Goal: Information Seeking & Learning: Learn about a topic

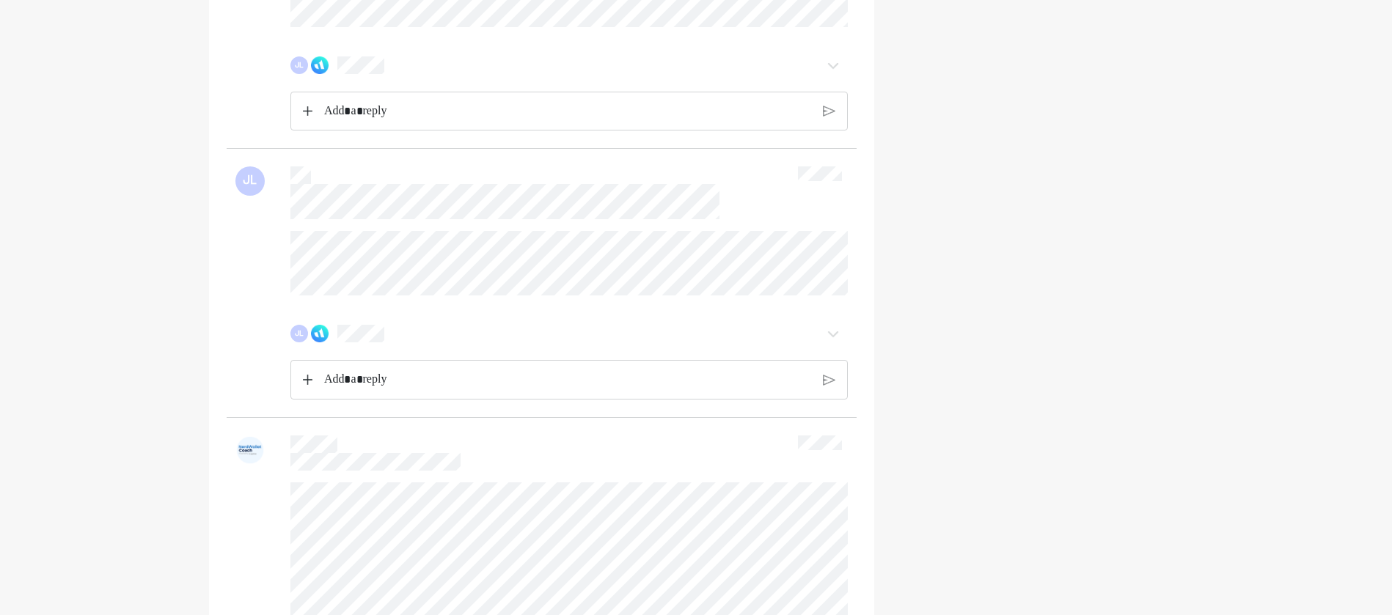
scroll to position [880, 0]
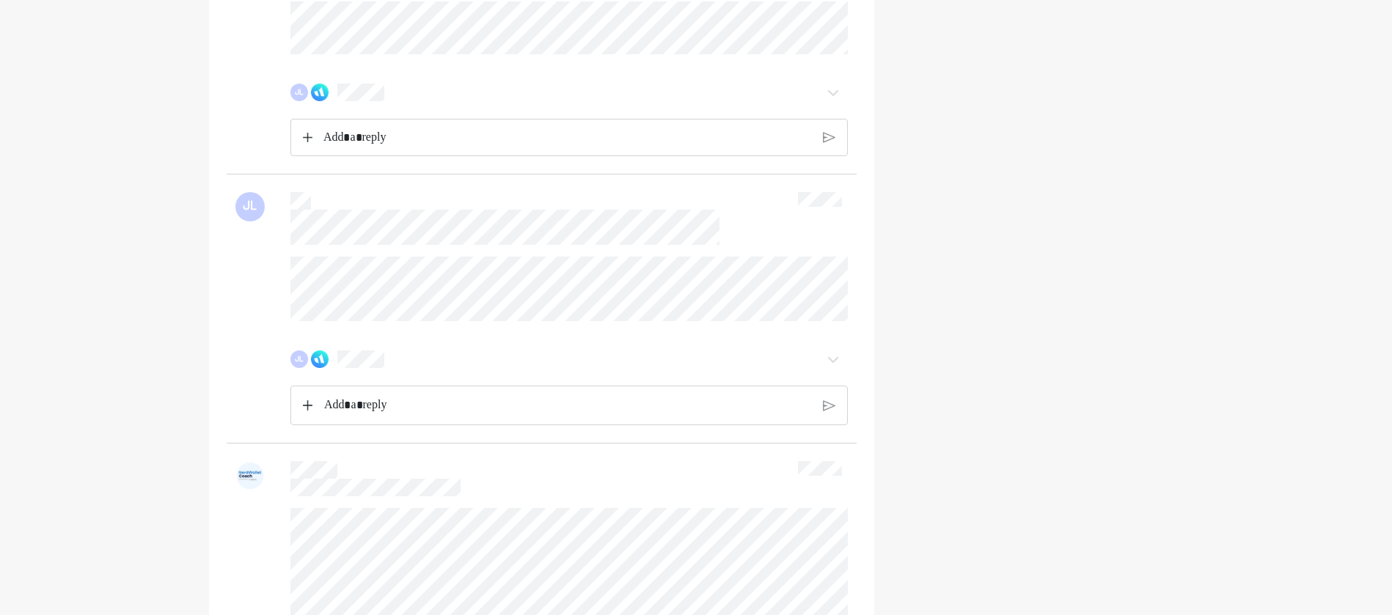
click at [408, 147] on p "Rich Text Editor. Editing area: main" at bounding box center [567, 137] width 489 height 19
click at [357, 110] on div "JL" at bounding box center [541, 78] width 613 height 155
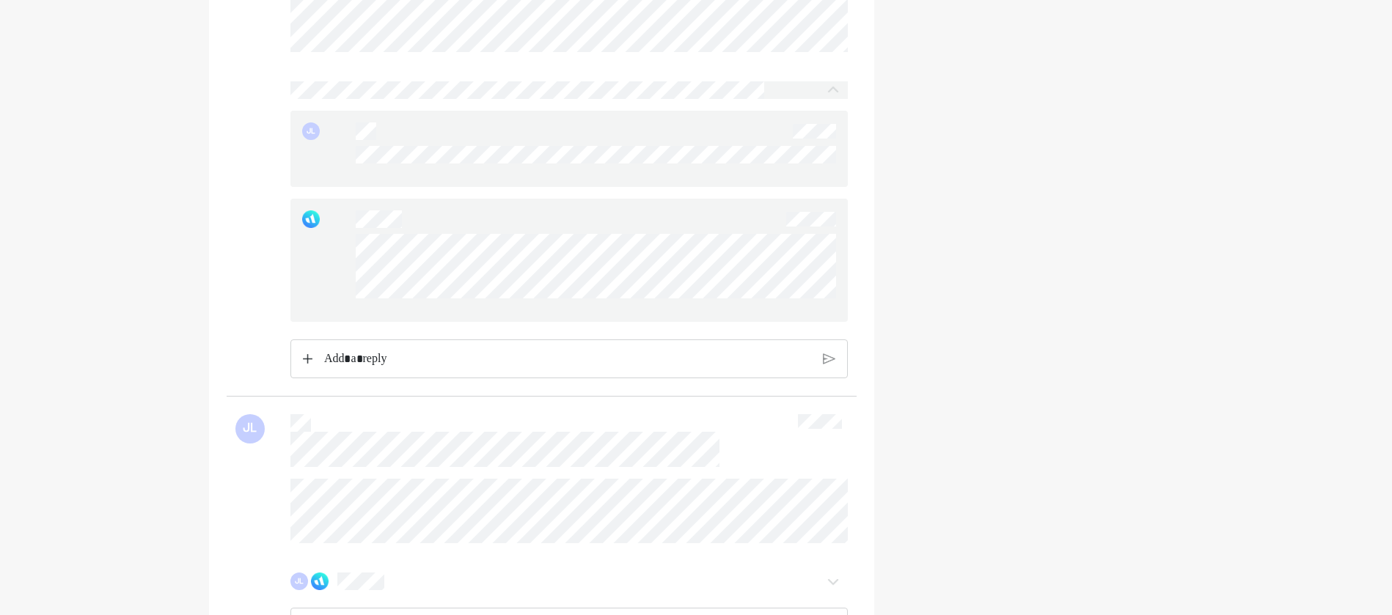
scroll to position [953, 0]
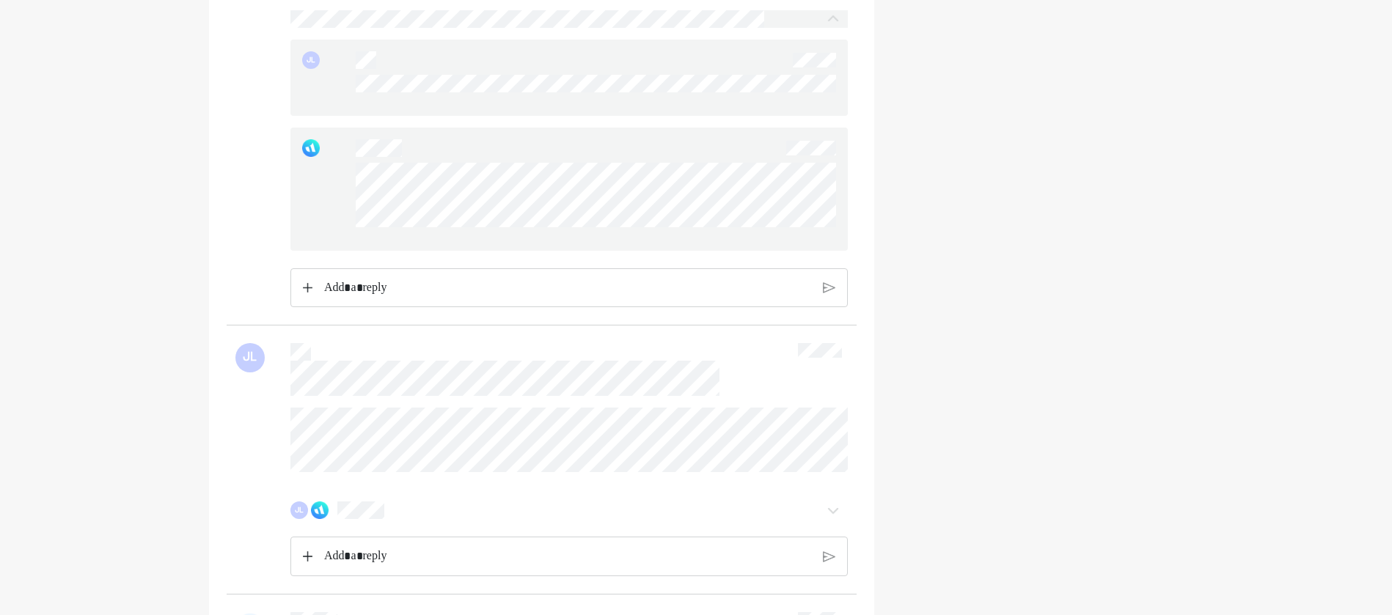
click at [392, 298] on p "Rich Text Editor. Editing area: main" at bounding box center [568, 288] width 488 height 19
click at [392, 297] on p "Rich Text Editor. Editing area: main" at bounding box center [567, 287] width 489 height 19
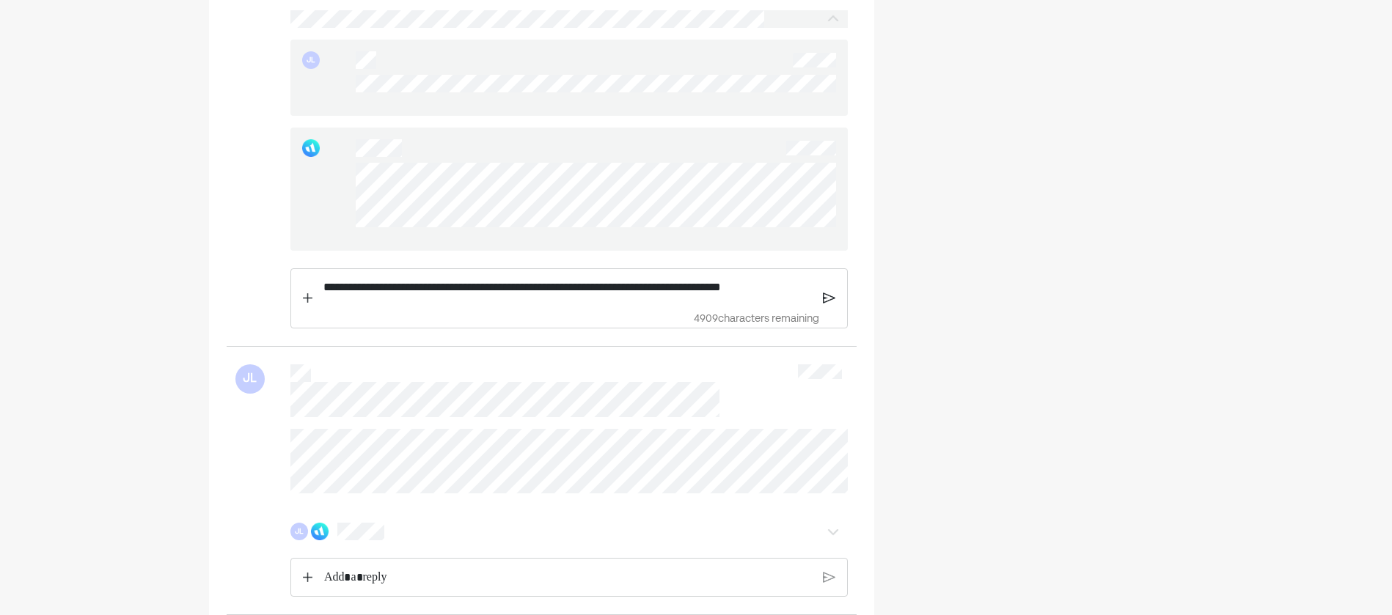
click at [829, 305] on img at bounding box center [829, 298] width 12 height 13
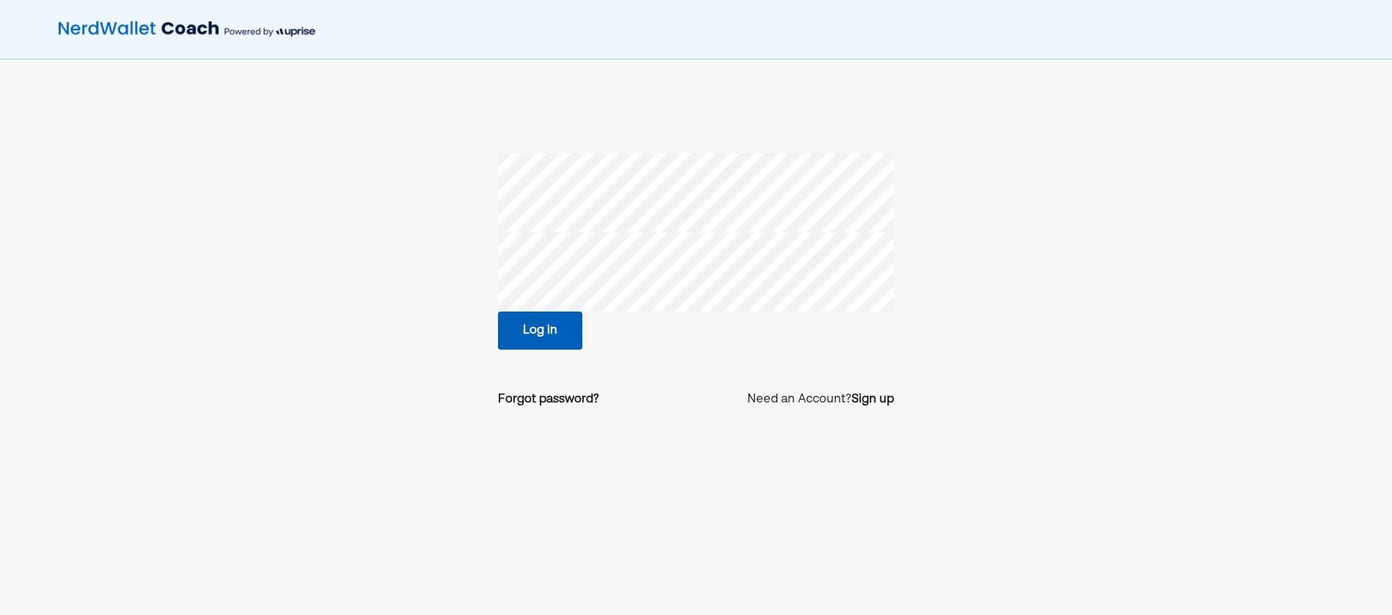
click at [546, 339] on button "Log in" at bounding box center [540, 331] width 84 height 38
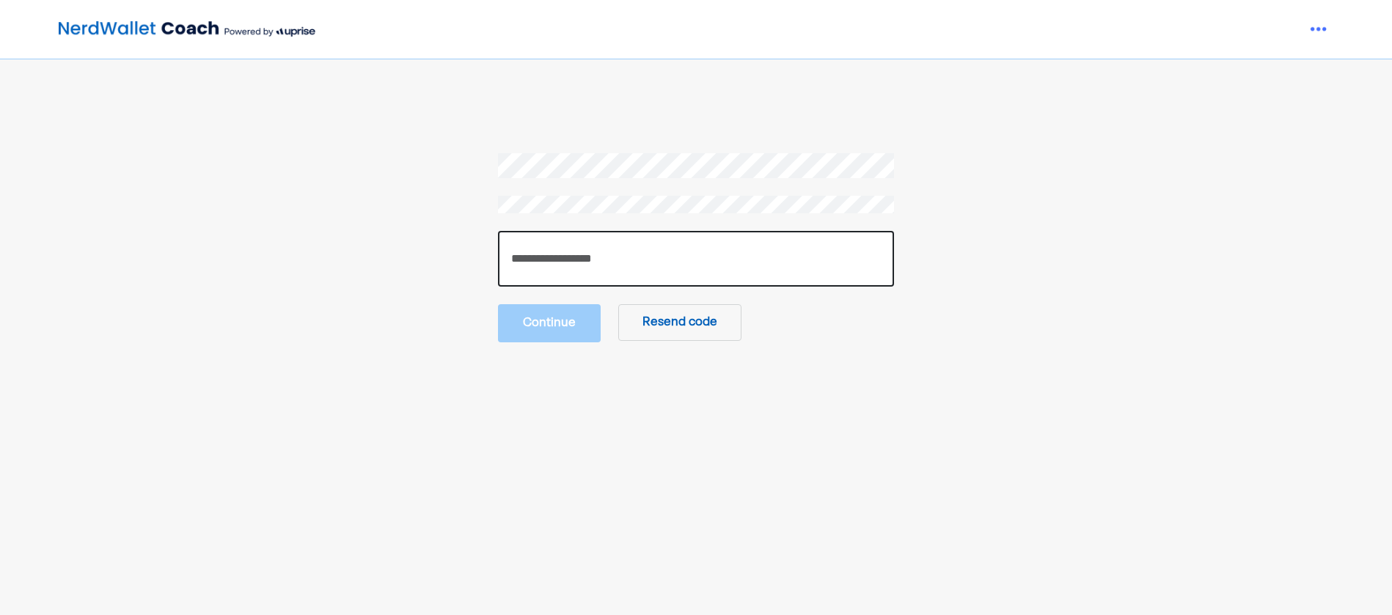
click at [614, 262] on input "number" at bounding box center [696, 259] width 396 height 56
type input "******"
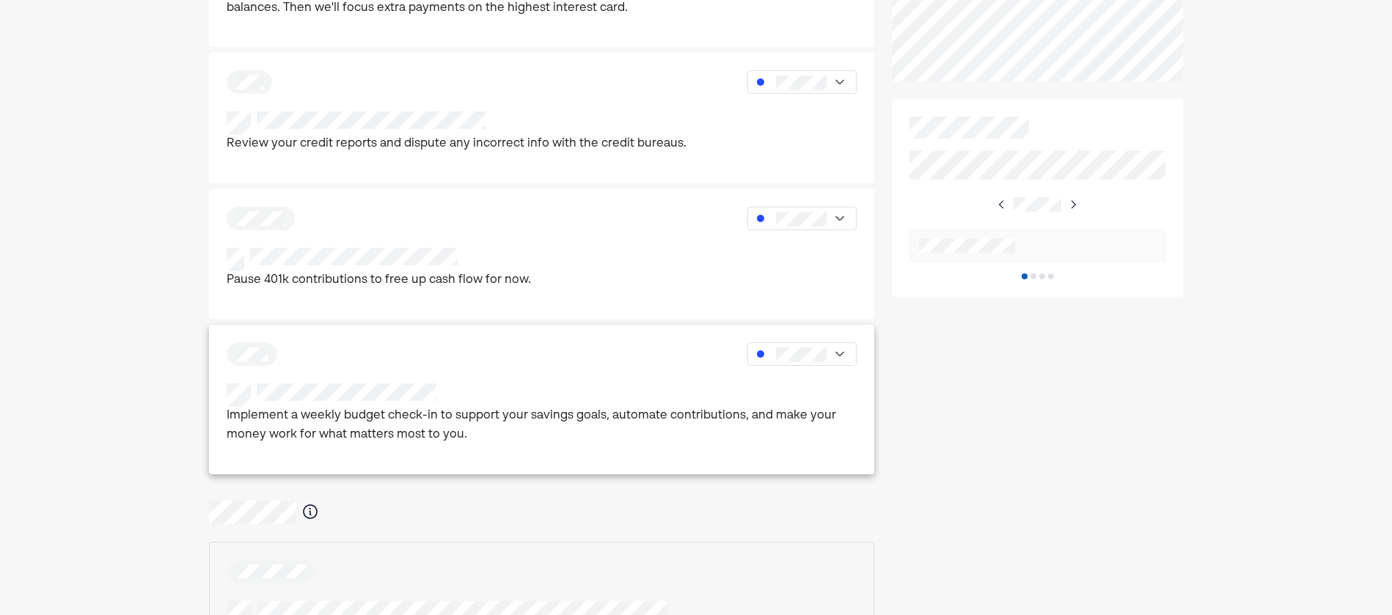
scroll to position [660, 0]
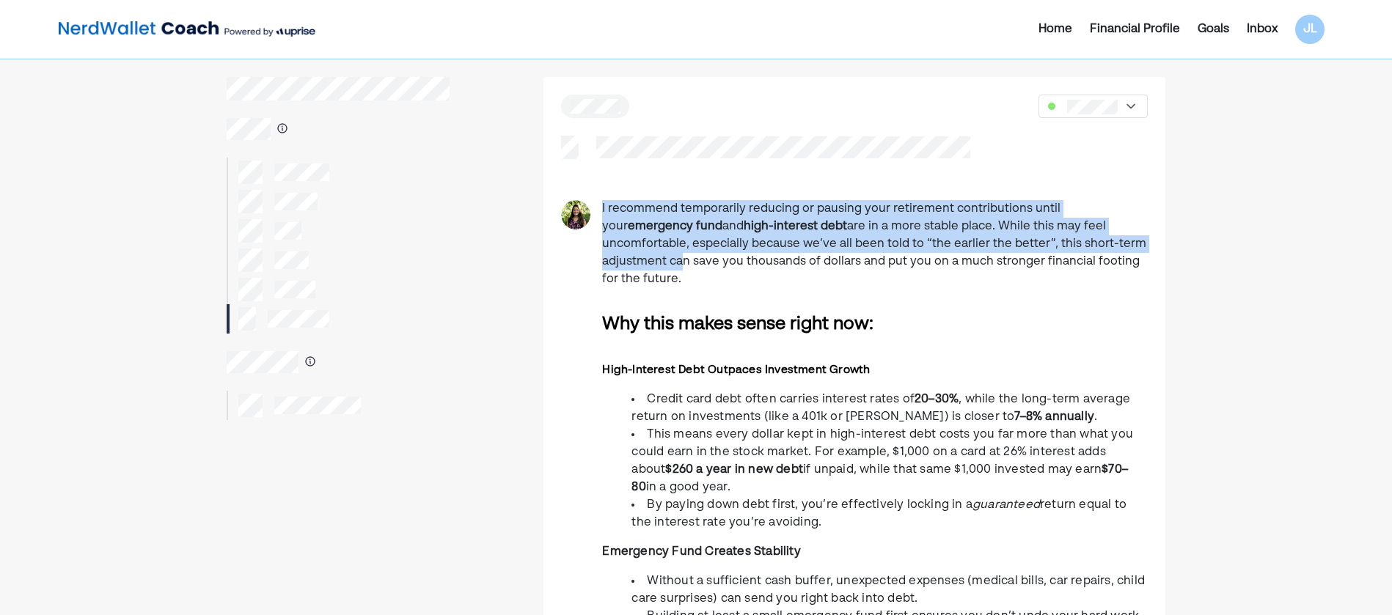
drag, startPoint x: 1122, startPoint y: 252, endPoint x: 601, endPoint y: 206, distance: 522.7
click at [601, 206] on div "I recommend temporarily reducing or pausing your retirement contributions until…" at bounding box center [854, 539] width 622 height 678
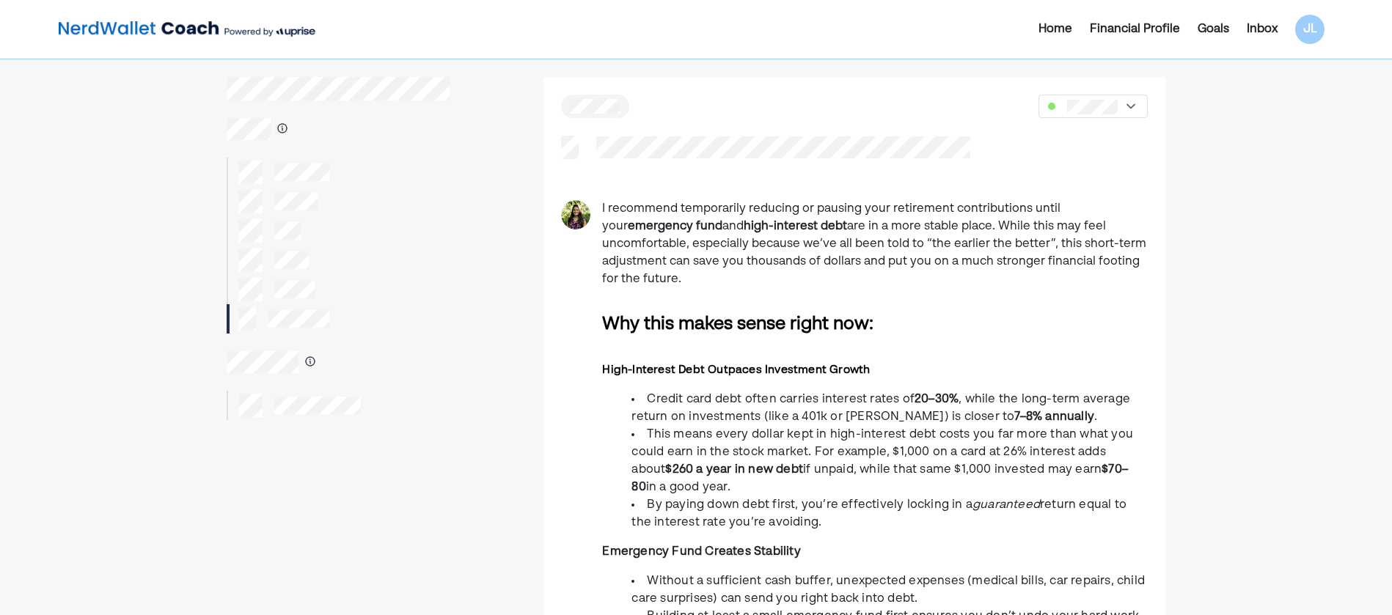
drag, startPoint x: 601, startPoint y: 206, endPoint x: 1030, endPoint y: 295, distance: 437.4
click at [1027, 312] on h4 "Why this makes sense right now:" at bounding box center [875, 325] width 546 height 26
drag, startPoint x: 1147, startPoint y: 258, endPoint x: 583, endPoint y: 191, distance: 567.9
click at [583, 191] on div "I recommend temporarily reducing or pausing your retirement contributions until…" at bounding box center [854, 486] width 622 height 818
drag, startPoint x: 583, startPoint y: 191, endPoint x: 777, endPoint y: 240, distance: 200.3
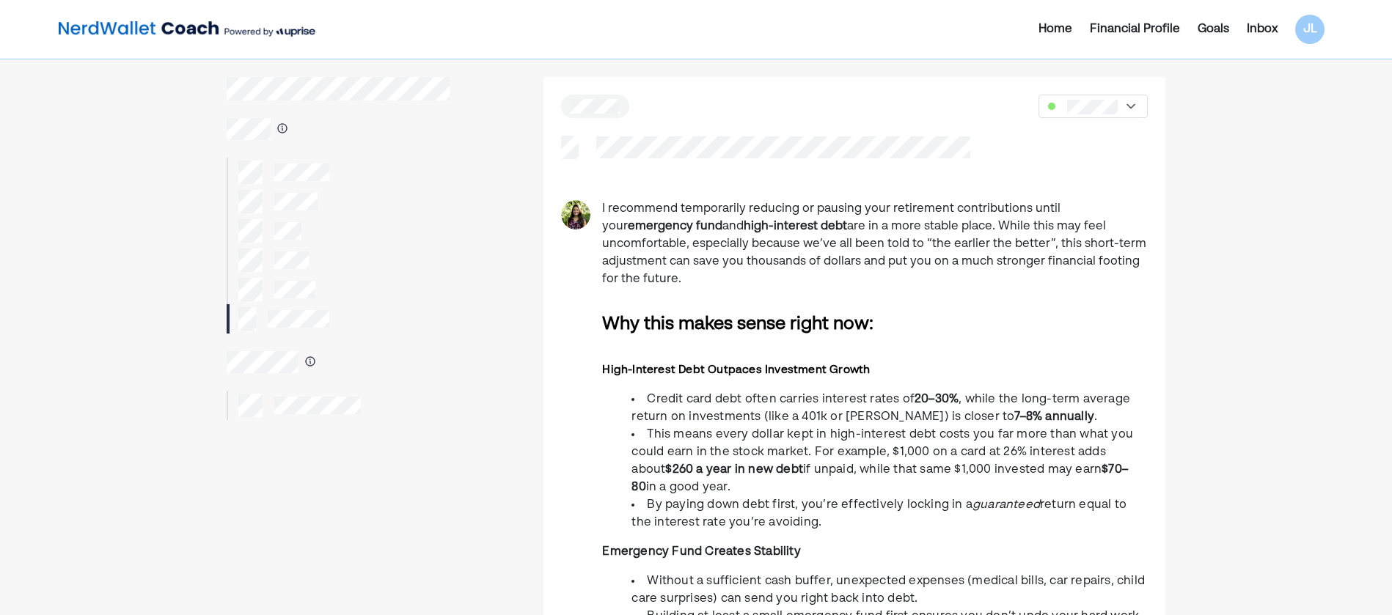
click at [777, 240] on p "I recommend temporarily reducing or pausing your retirement contributions until…" at bounding box center [875, 244] width 546 height 88
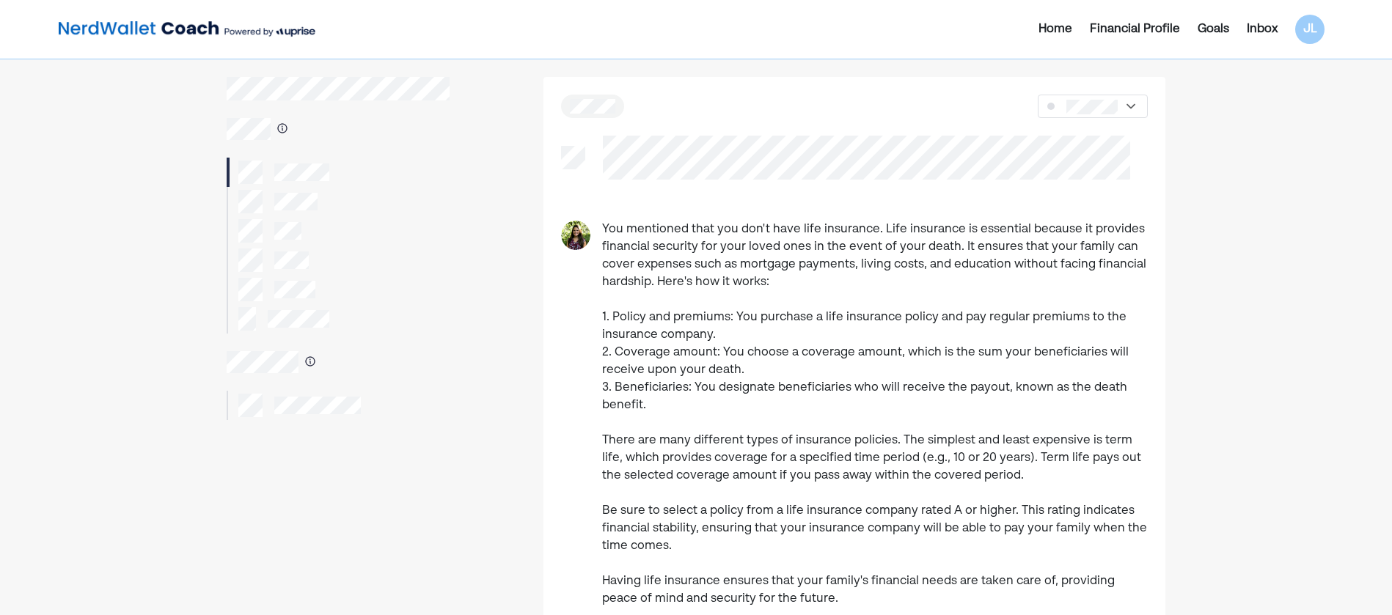
click at [287, 185] on div at bounding box center [339, 172] width 224 height 29
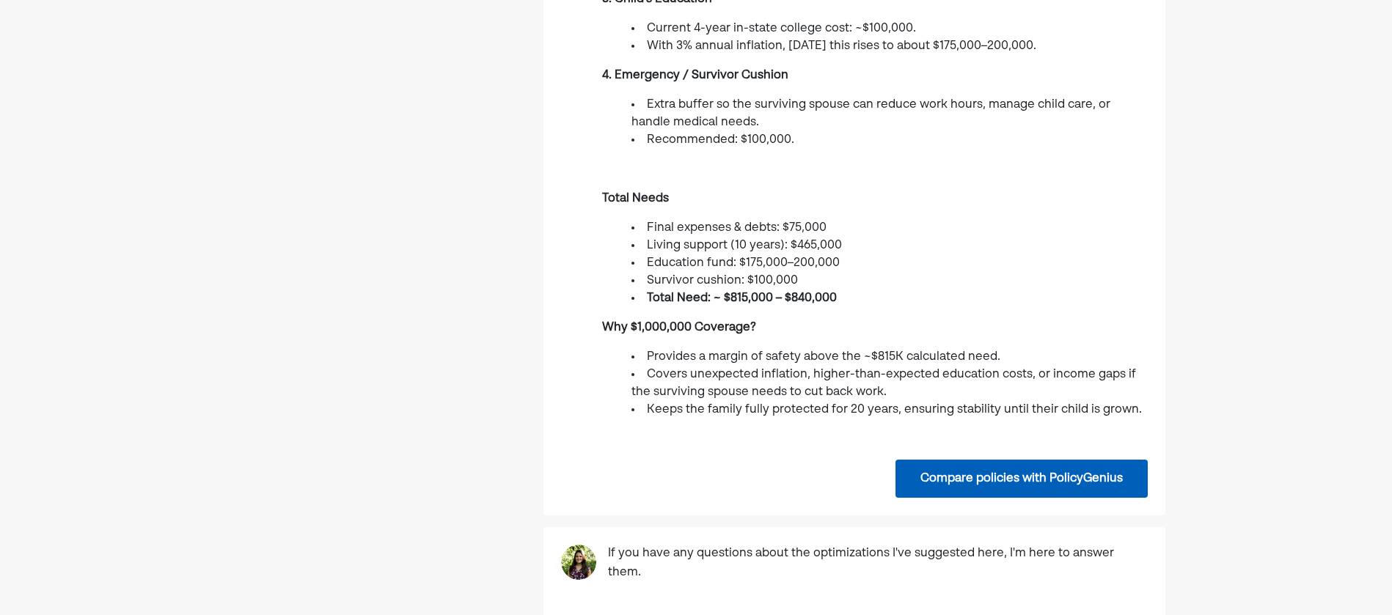
scroll to position [1027, 0]
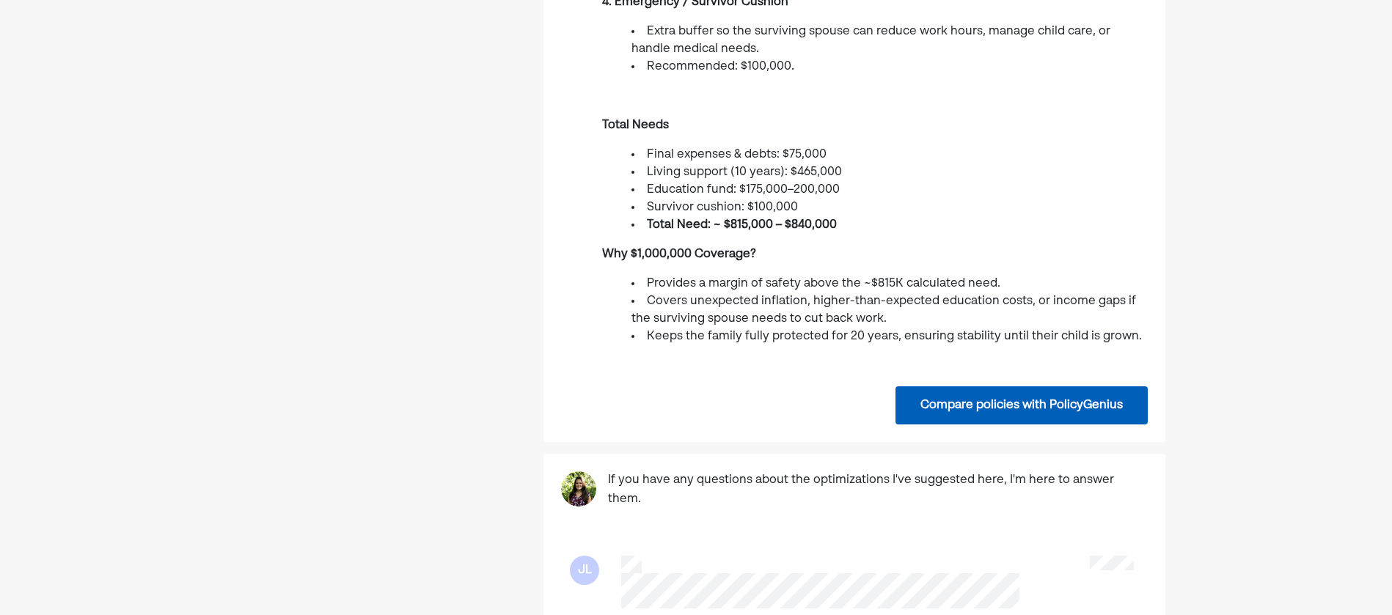
click at [1019, 393] on button "Compare policies with PolicyGenius" at bounding box center [1021, 405] width 252 height 38
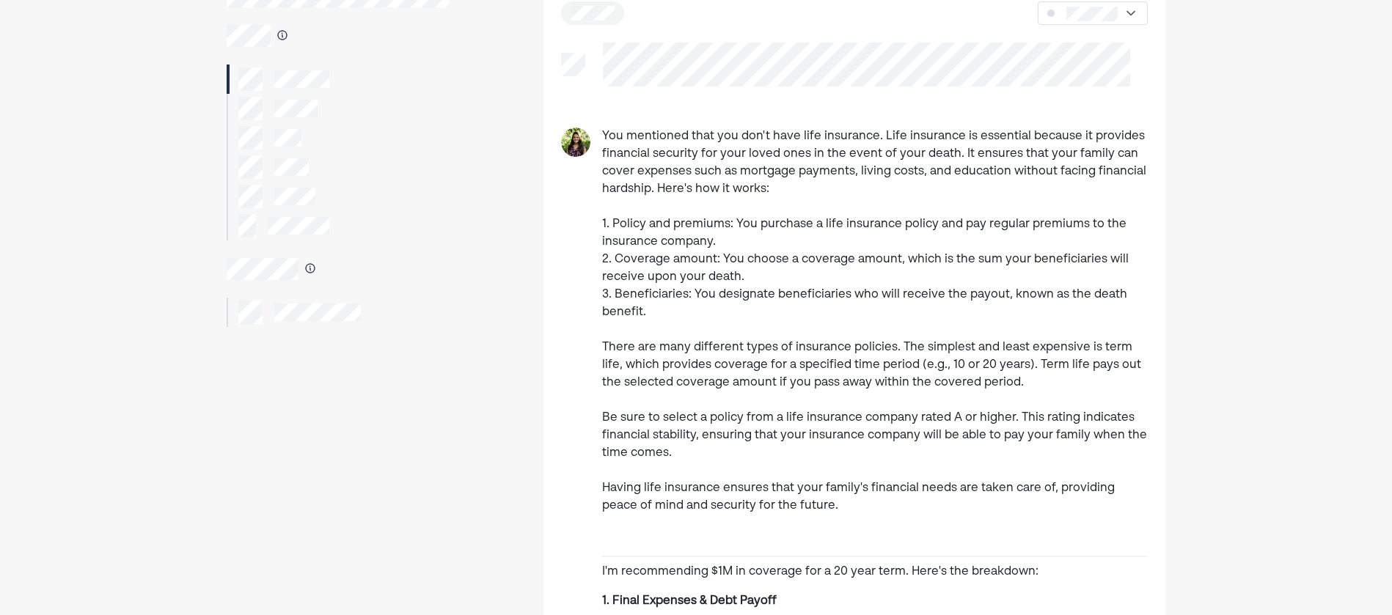
scroll to position [73, 0]
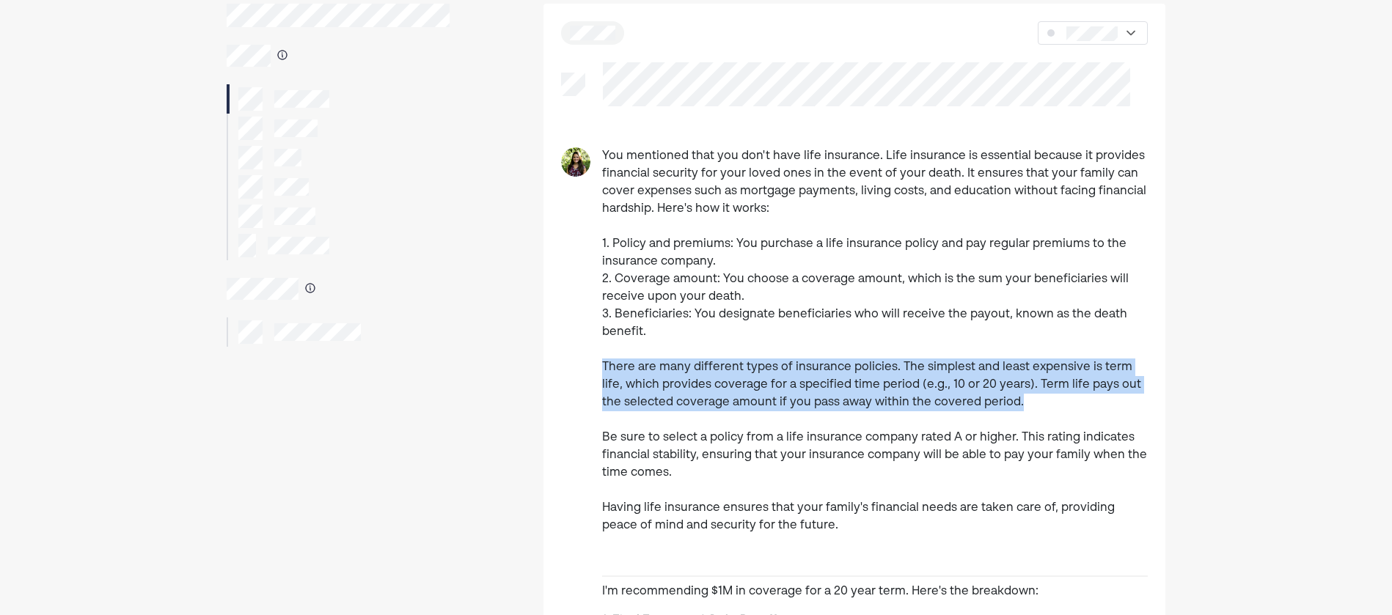
drag, startPoint x: 1027, startPoint y: 407, endPoint x: 590, endPoint y: 363, distance: 440.0
drag, startPoint x: 590, startPoint y: 363, endPoint x: 601, endPoint y: 402, distance: 40.6
drag, startPoint x: 598, startPoint y: 373, endPoint x: 997, endPoint y: 411, distance: 400.8
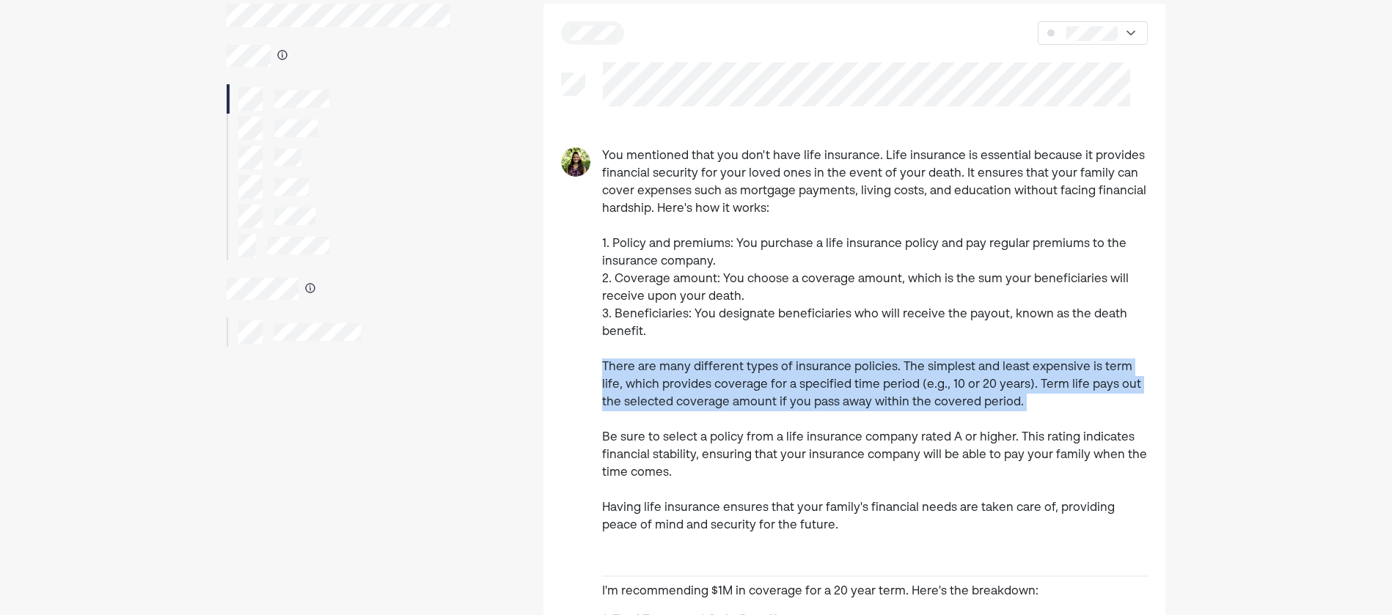
drag, startPoint x: 997, startPoint y: 411, endPoint x: 956, endPoint y: 429, distance: 44.0
click at [961, 428] on p "You mentioned that you don't have life insurance. Life insurance is essential b…" at bounding box center [875, 340] width 546 height 387
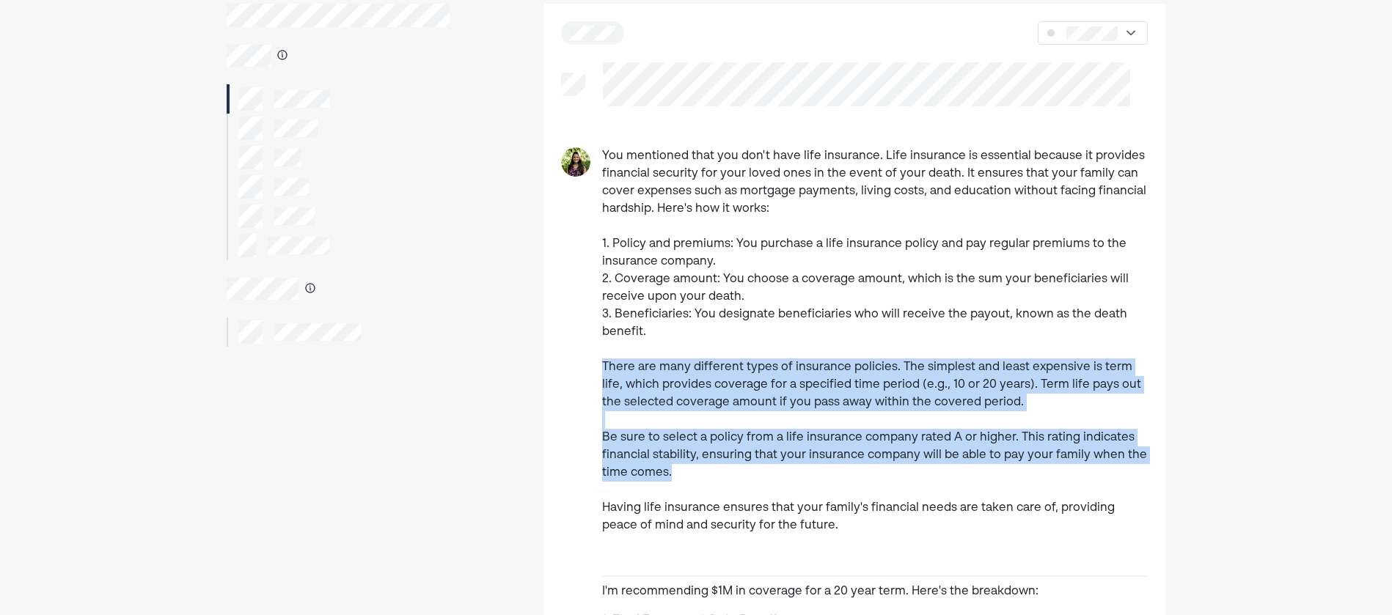
drag, startPoint x: 682, startPoint y: 470, endPoint x: 595, endPoint y: 363, distance: 137.7
drag, startPoint x: 595, startPoint y: 363, endPoint x: 603, endPoint y: 402, distance: 39.6
click at [603, 406] on p "You mentioned that you don't have life insurance. Life insurance is essential b…" at bounding box center [875, 340] width 546 height 387
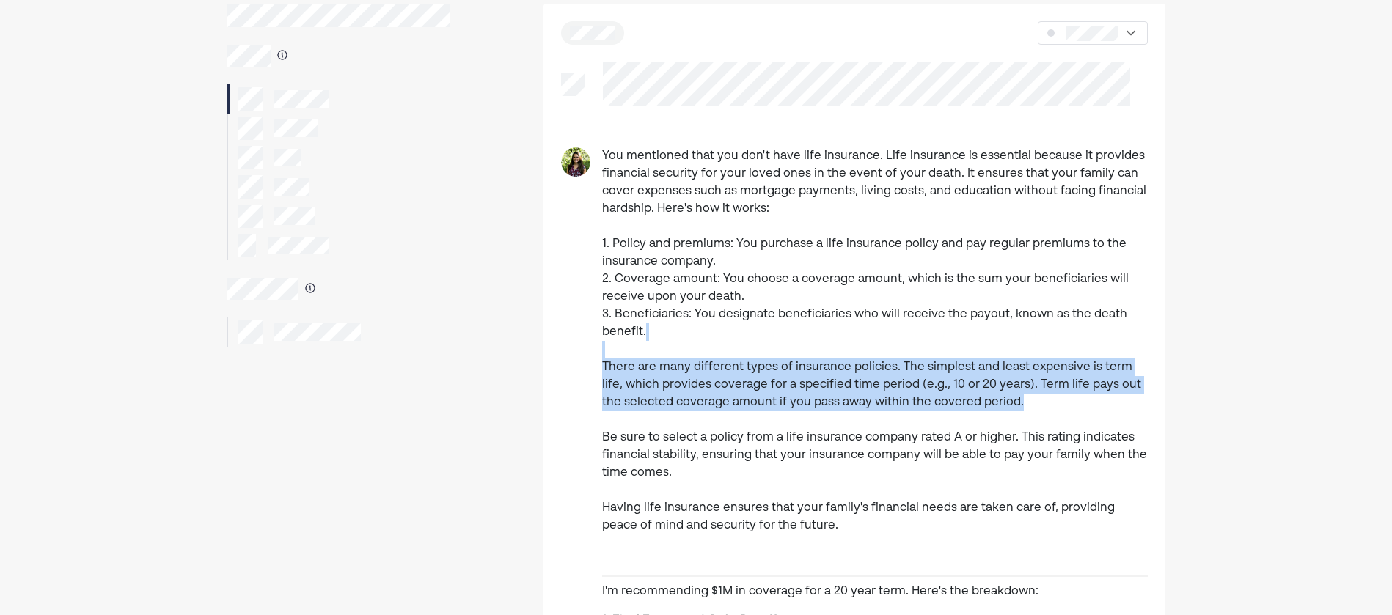
drag, startPoint x: 612, startPoint y: 355, endPoint x: 1032, endPoint y: 400, distance: 422.6
click at [1032, 400] on p "You mentioned that you don't have life insurance. Life insurance is essential b…" at bounding box center [875, 340] width 546 height 387
drag, startPoint x: 1032, startPoint y: 400, endPoint x: 1016, endPoint y: 408, distance: 17.7
click at [1016, 408] on p "You mentioned that you don't have life insurance. Life insurance is essential b…" at bounding box center [875, 340] width 546 height 387
drag, startPoint x: 1030, startPoint y: 399, endPoint x: 590, endPoint y: 365, distance: 440.6
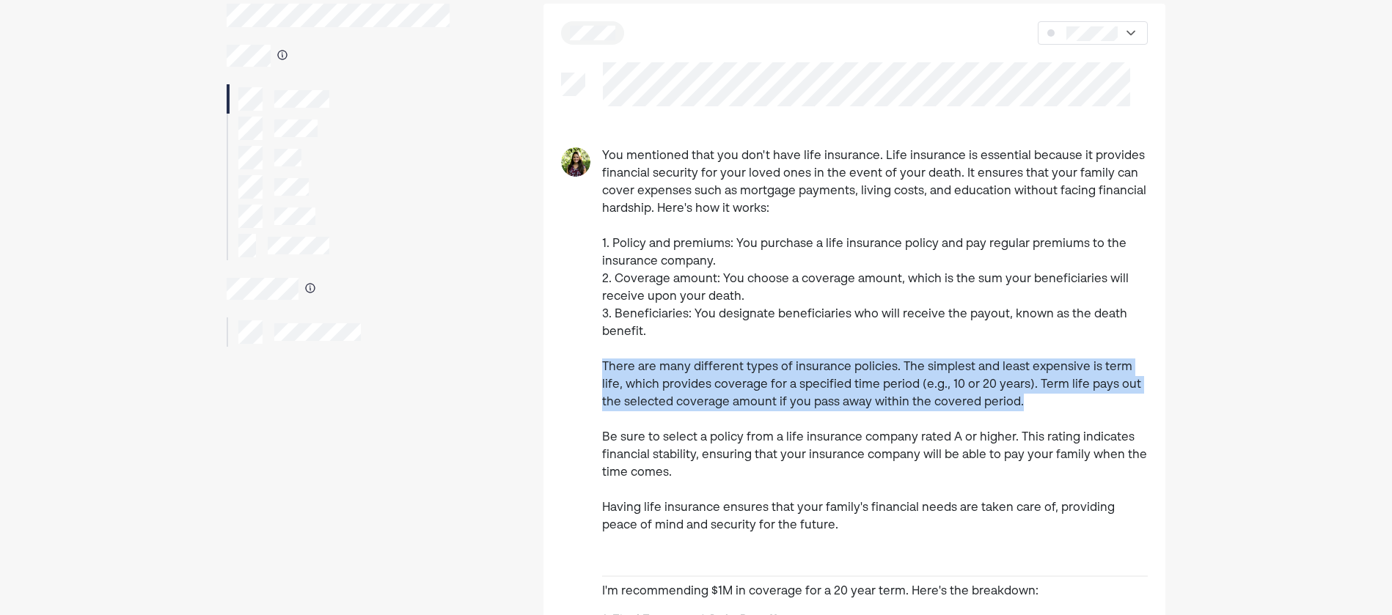
drag, startPoint x: 590, startPoint y: 365, endPoint x: 587, endPoint y: 384, distance: 19.3
drag, startPoint x: 670, startPoint y: 366, endPoint x: 990, endPoint y: 409, distance: 323.4
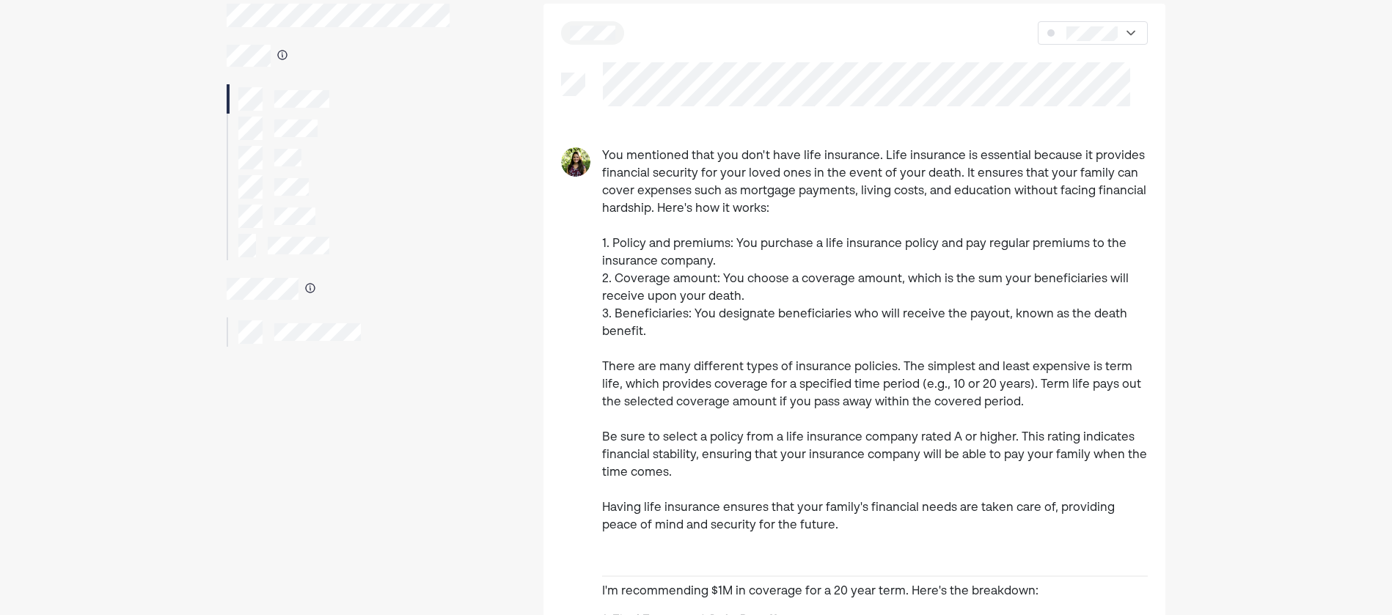
drag, startPoint x: 990, startPoint y: 409, endPoint x: 926, endPoint y: 429, distance: 66.8
click at [926, 429] on p "You mentioned that you don't have life insurance. Life insurance is essential b…" at bounding box center [875, 340] width 546 height 387
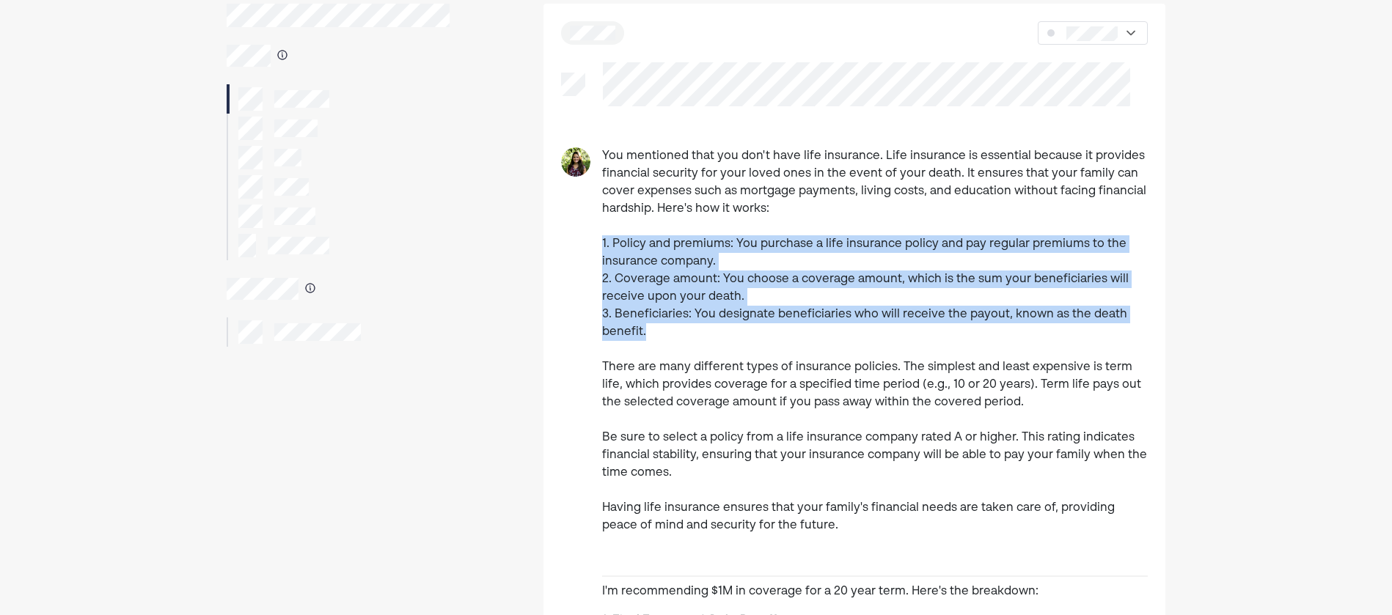
drag, startPoint x: 650, startPoint y: 331, endPoint x: 597, endPoint y: 241, distance: 104.3
drag, startPoint x: 597, startPoint y: 241, endPoint x: 635, endPoint y: 301, distance: 71.2
click at [634, 296] on p "You mentioned that you don't have life insurance. Life insurance is essential b…" at bounding box center [875, 340] width 546 height 387
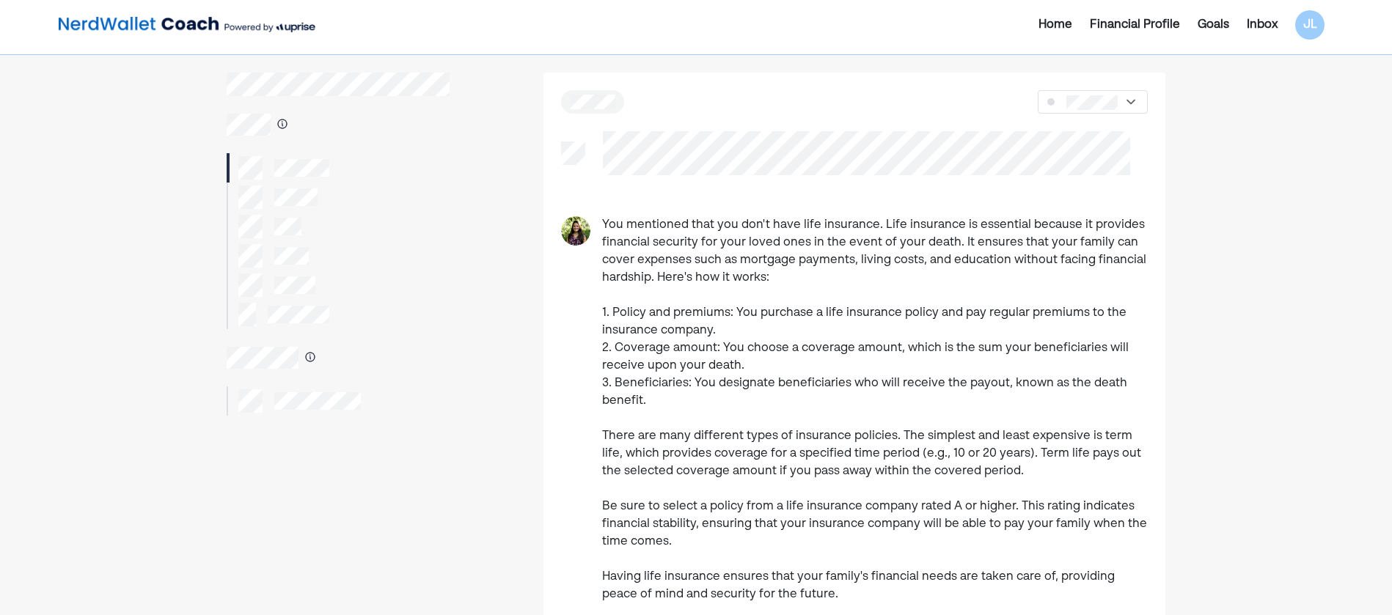
scroll to position [0, 0]
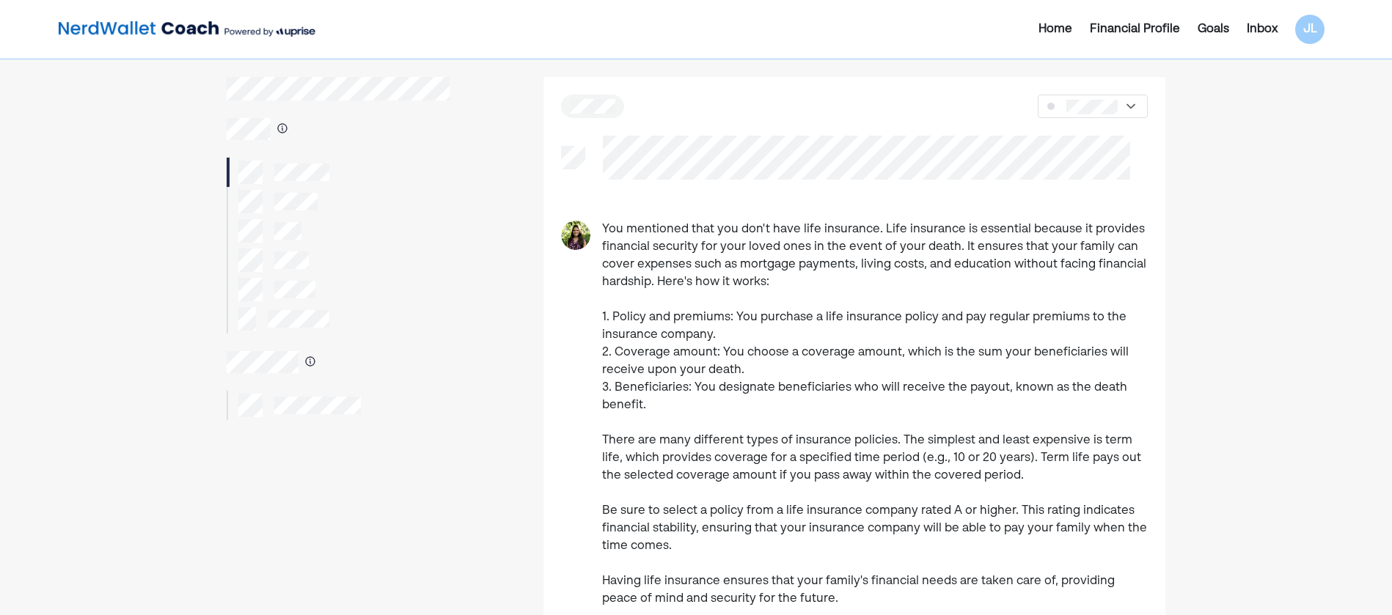
click at [1135, 103] on img at bounding box center [1130, 106] width 15 height 15
